Goal: Task Accomplishment & Management: Manage account settings

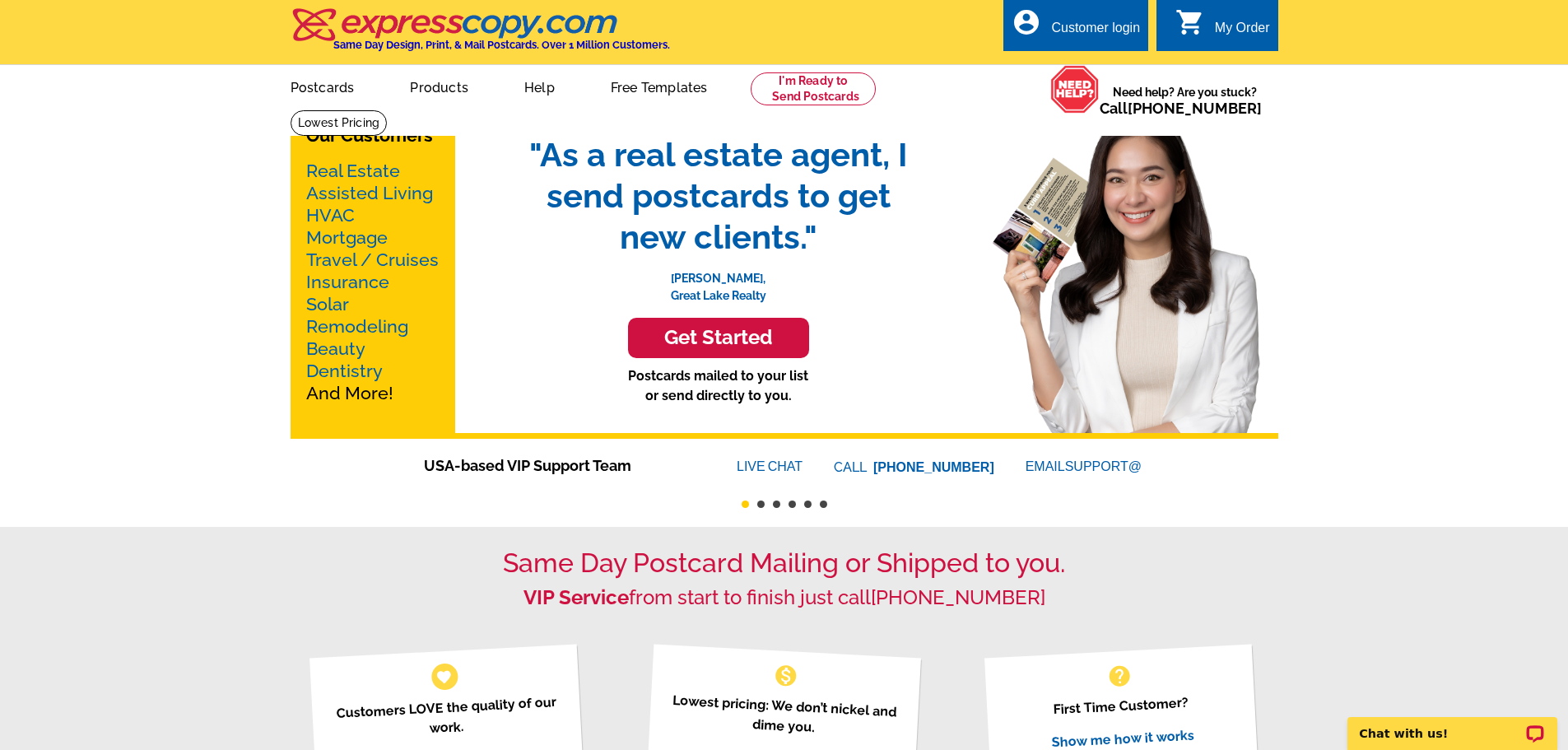
click at [1074, 30] on div "Customer login" at bounding box center [1095, 32] width 89 height 23
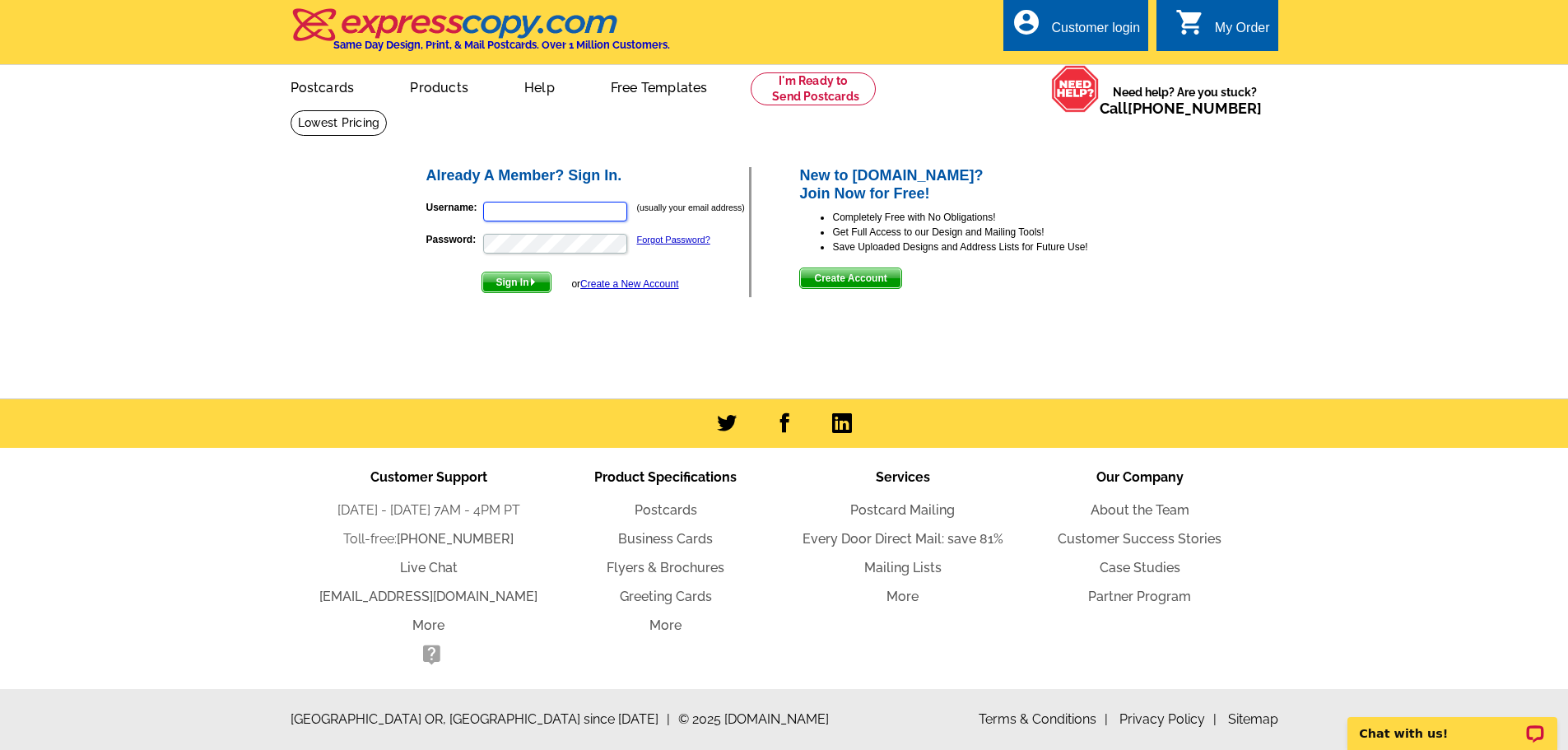
type input "[EMAIL_ADDRESS][DOMAIN_NAME]"
click at [514, 282] on span "Sign In" at bounding box center [516, 282] width 68 height 20
